Goal: Navigation & Orientation: Find specific page/section

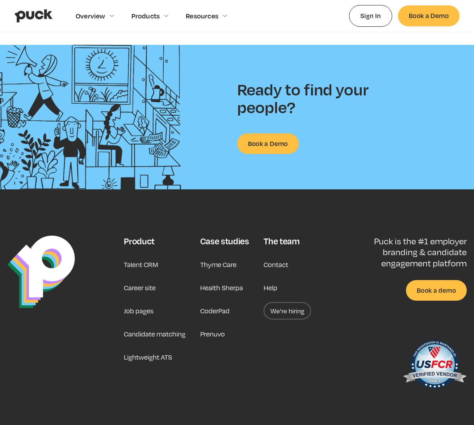
scroll to position [1703, 0]
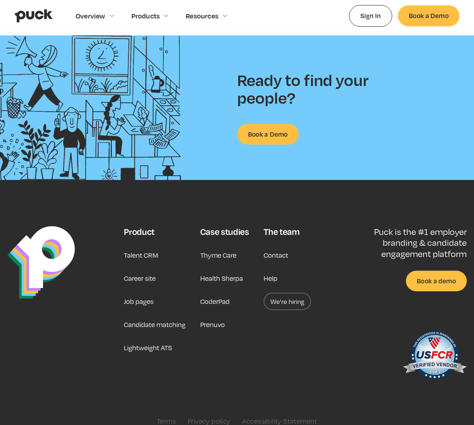
click at [137, 293] on link "Job pages" at bounding box center [139, 301] width 30 height 17
click at [131, 270] on link "Career site" at bounding box center [140, 278] width 32 height 17
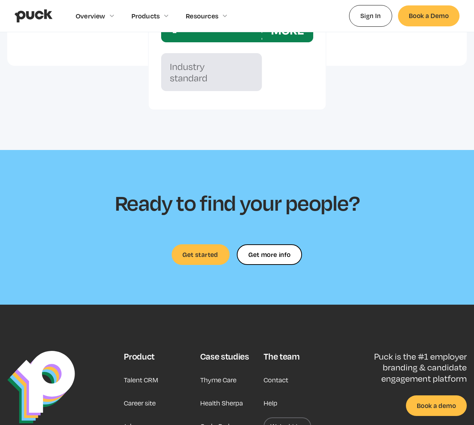
scroll to position [2055, 0]
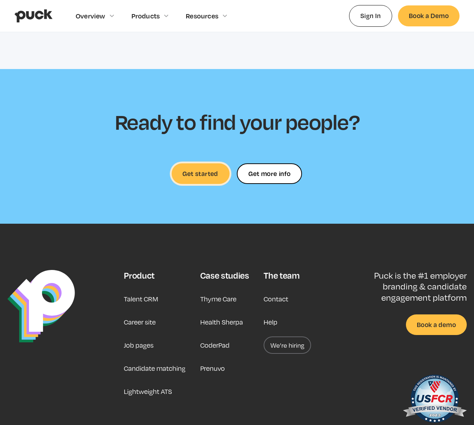
click at [197, 168] on link "Get started" at bounding box center [201, 174] width 58 height 21
click at [137, 343] on link "Job pages" at bounding box center [139, 345] width 30 height 17
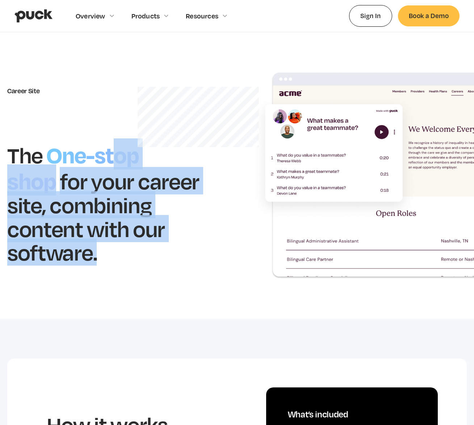
drag, startPoint x: 114, startPoint y: 170, endPoint x: 195, endPoint y: 242, distance: 108.2
click at [195, 240] on div "The One-stop shop for your career site, combining content with our software." at bounding box center [114, 202] width 215 height 123
click at [226, 266] on div "Career Site The One-stop shop for your career site, combining content with our …" at bounding box center [236, 175] width 459 height 207
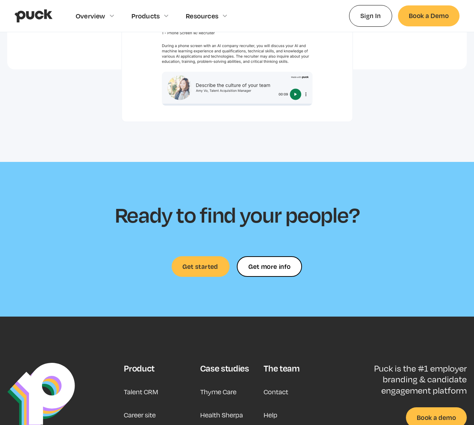
scroll to position [2017, 0]
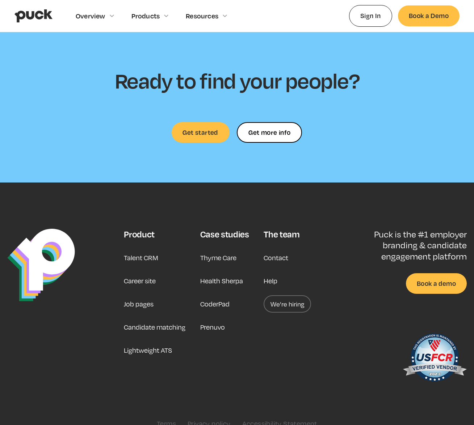
click at [285, 296] on link "We’re hiring" at bounding box center [286, 304] width 47 height 17
